Goal: Information Seeking & Learning: Learn about a topic

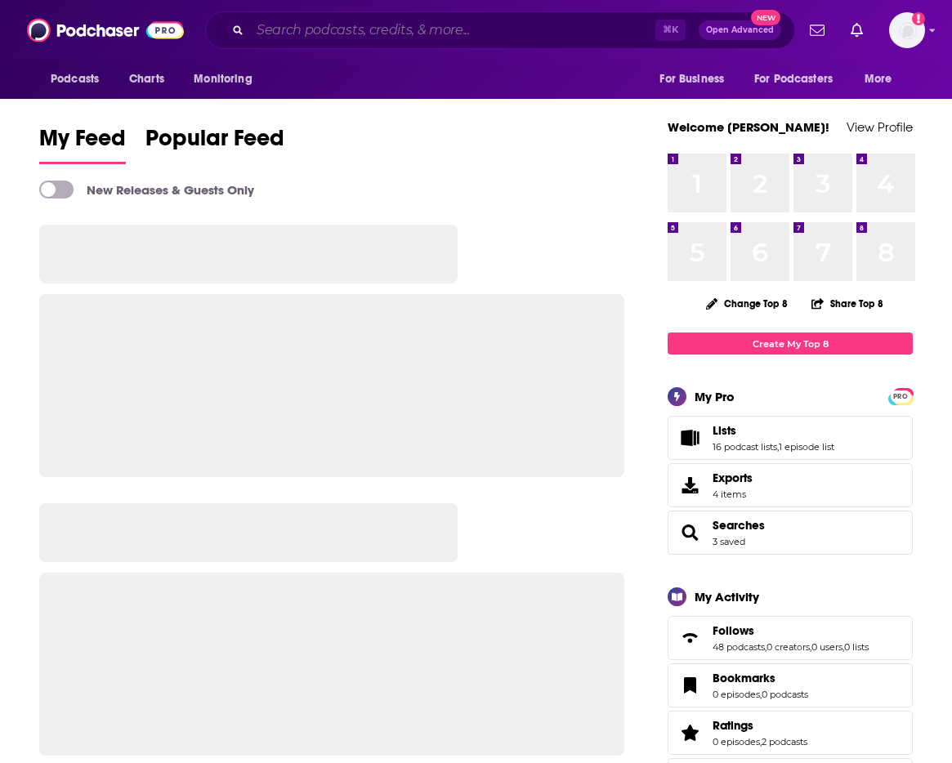
click at [386, 28] on input "Search podcasts, credits, & more..." at bounding box center [452, 30] width 405 height 26
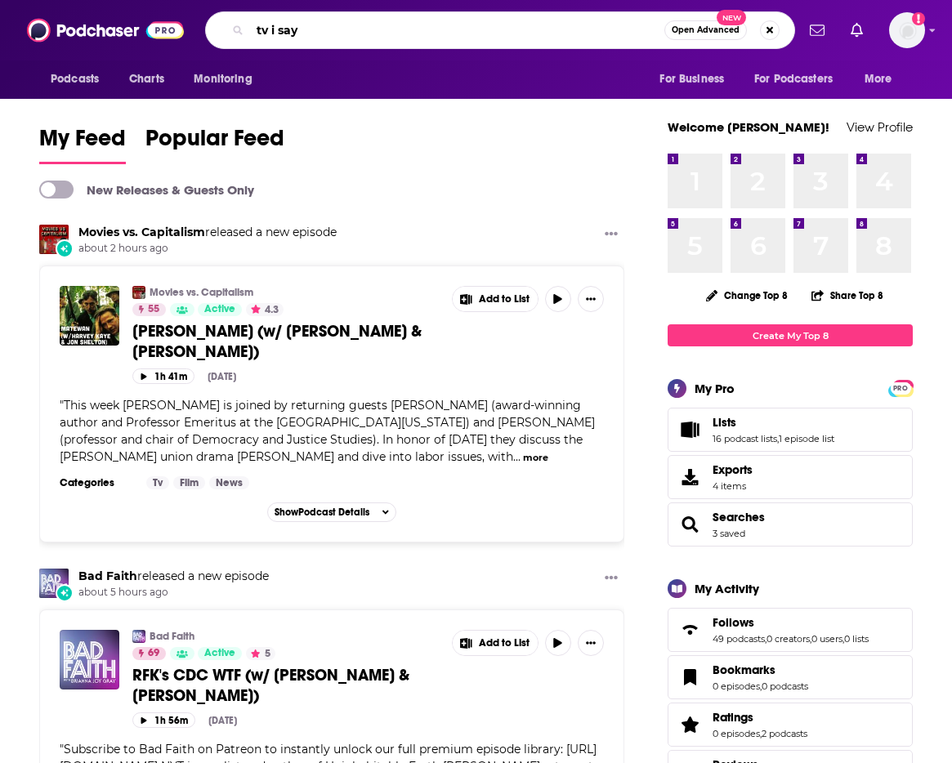
type input "tv i say"
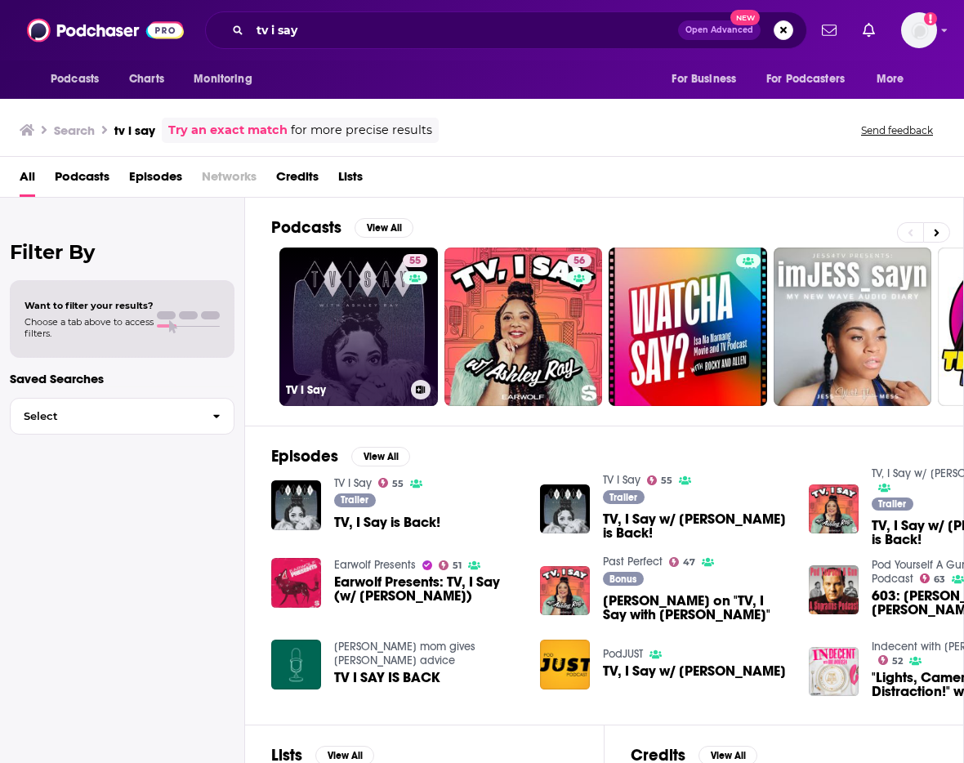
click at [374, 309] on link "55 TV I Say" at bounding box center [358, 327] width 159 height 159
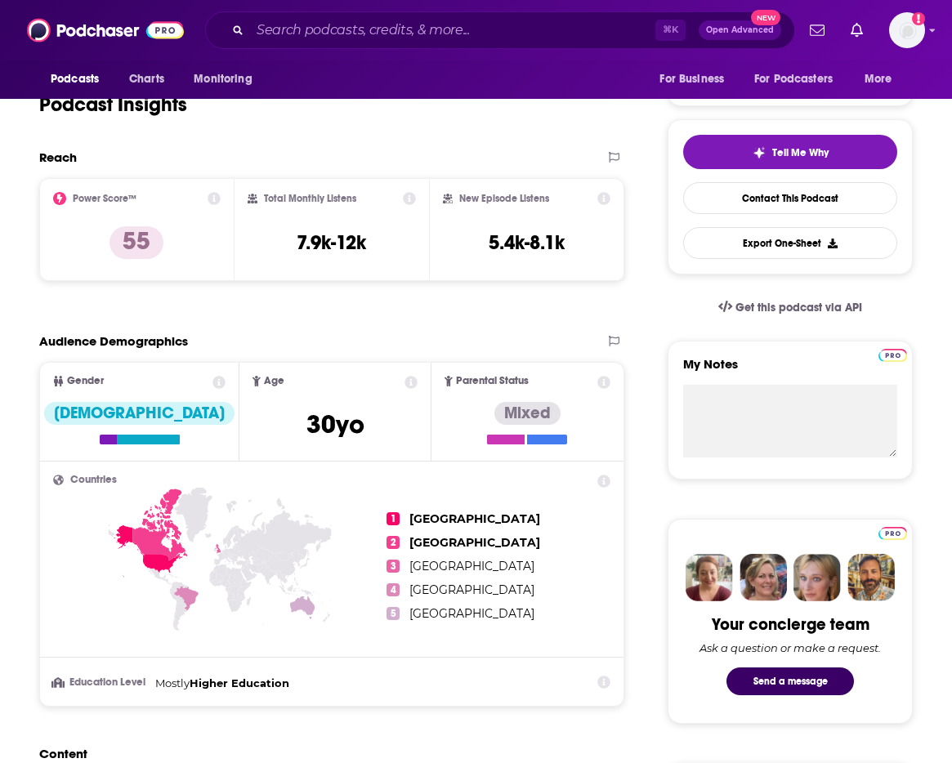
scroll to position [346, 0]
